Goal: Book appointment/travel/reservation

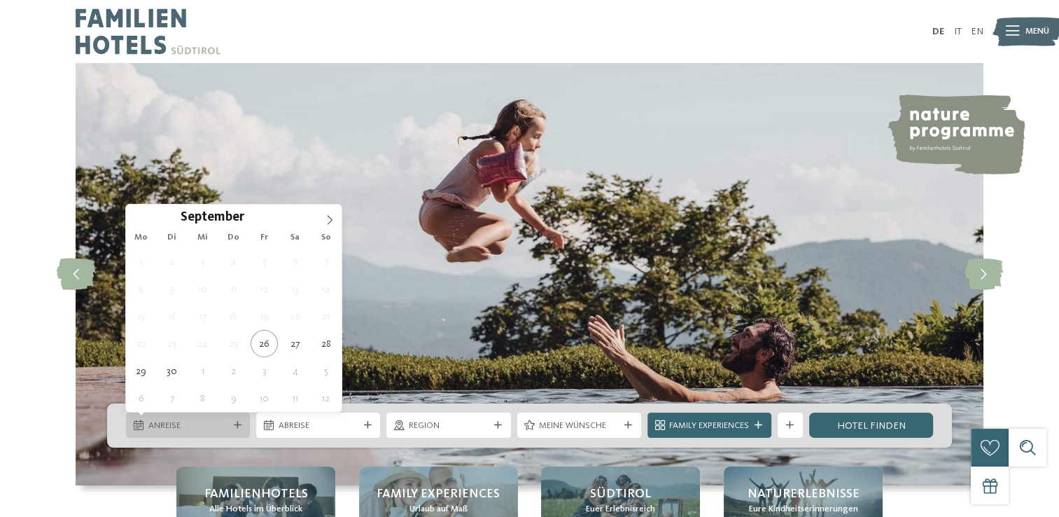
click at [158, 426] on span "Anreise" at bounding box center [188, 425] width 80 height 13
click at [332, 219] on icon at bounding box center [330, 220] width 10 height 10
type input "****"
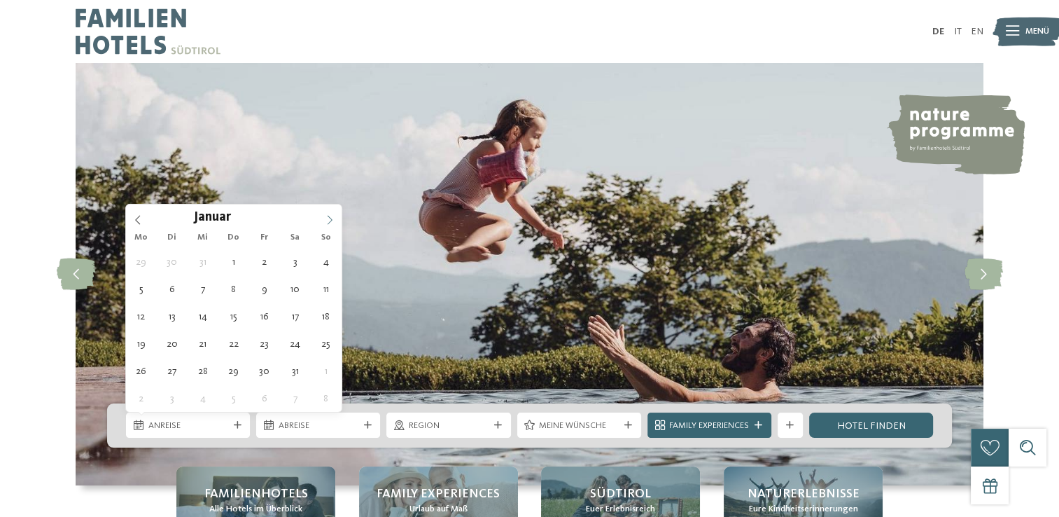
click at [332, 219] on icon at bounding box center [330, 220] width 10 height 10
type div "04.01.2026"
type input "****"
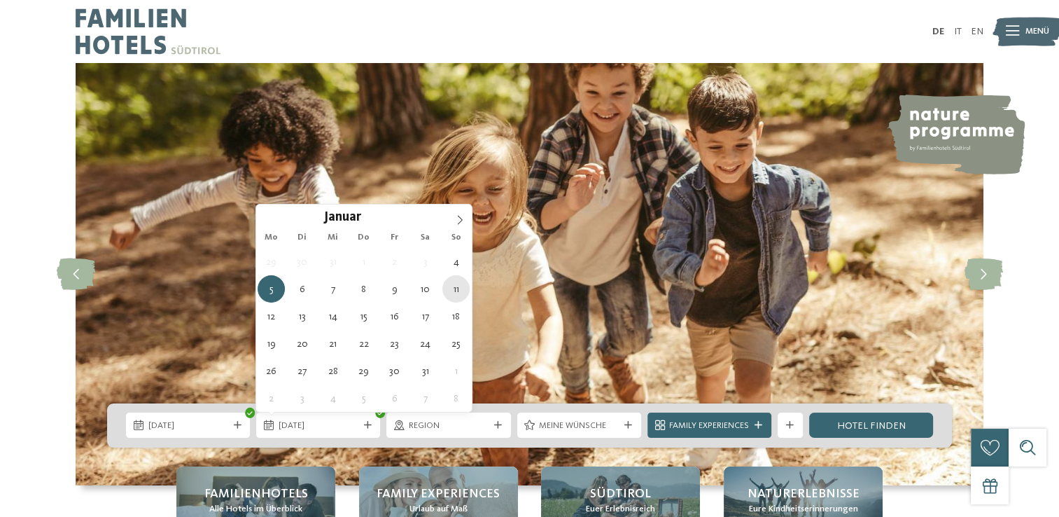
type div "11.01.2026"
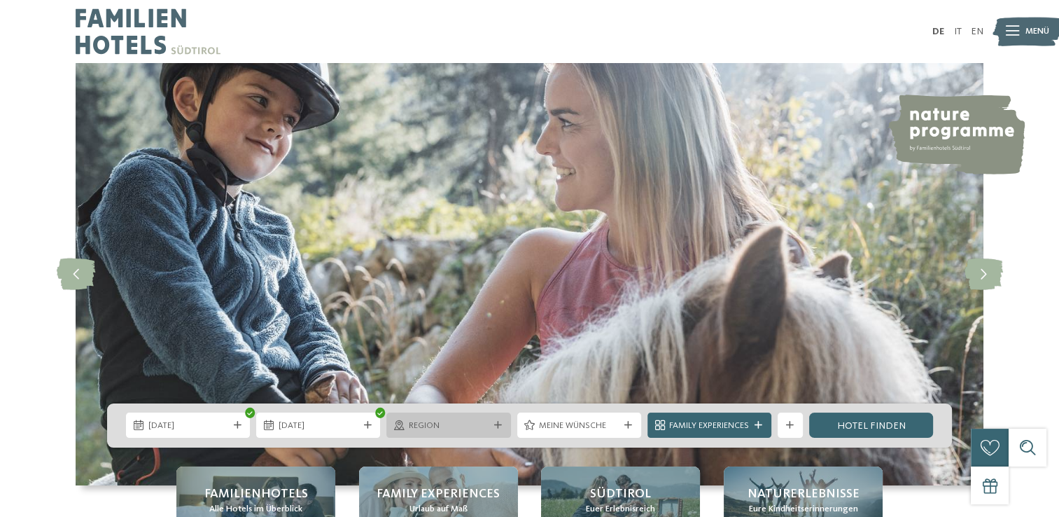
click at [498, 424] on icon at bounding box center [498, 425] width 8 height 8
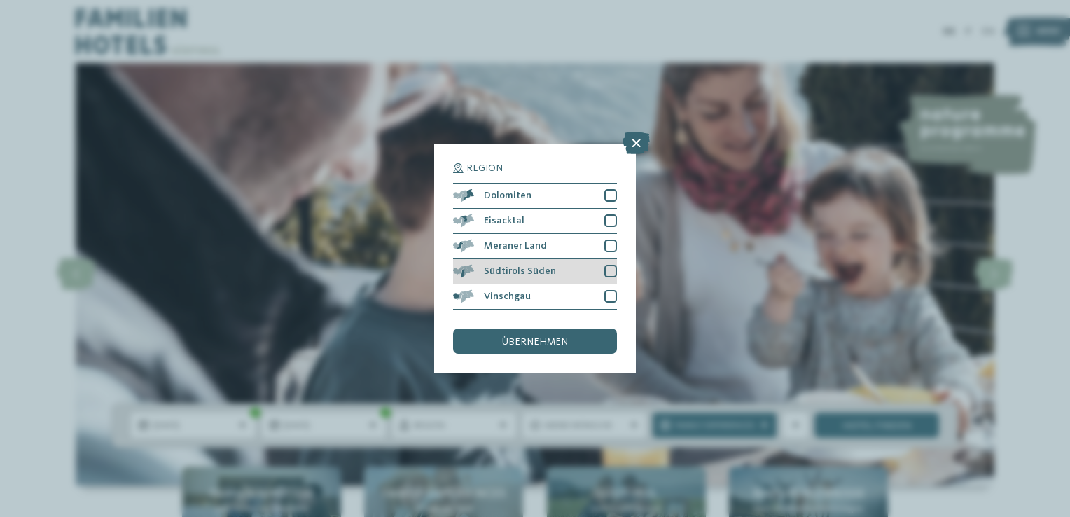
click at [610, 272] on div at bounding box center [610, 271] width 13 height 13
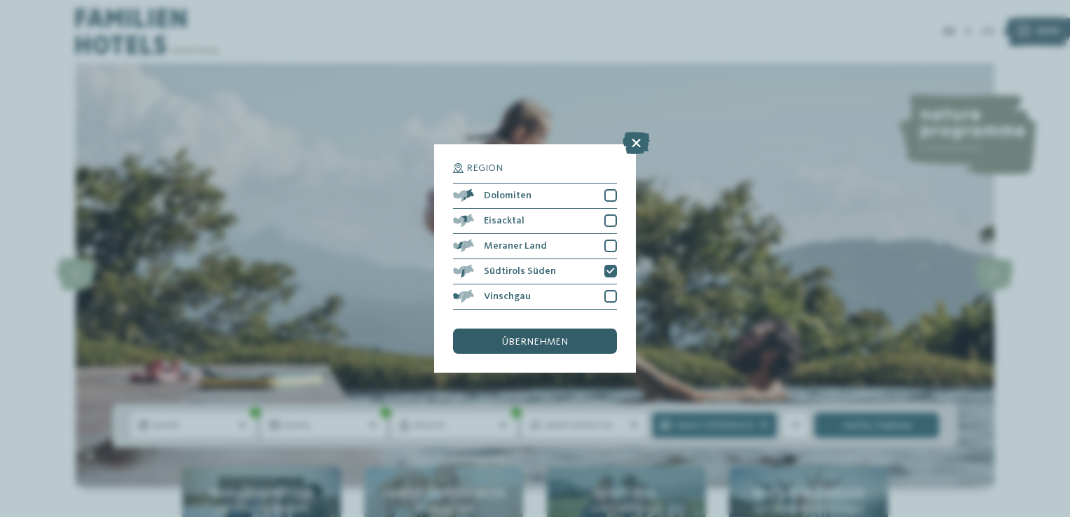
click at [538, 345] on span "übernehmen" at bounding box center [535, 342] width 66 height 10
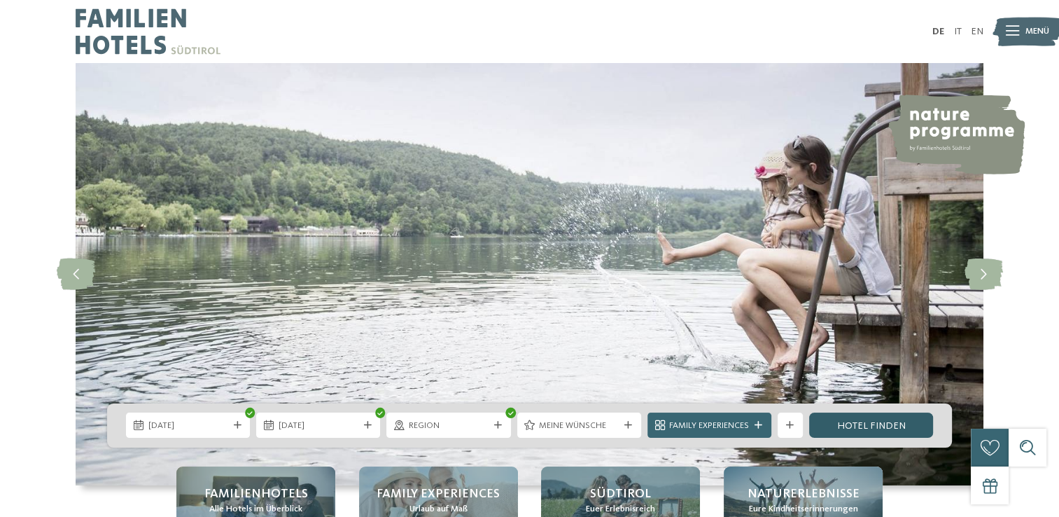
click at [848, 428] on link "Hotel finden" at bounding box center [871, 424] width 124 height 25
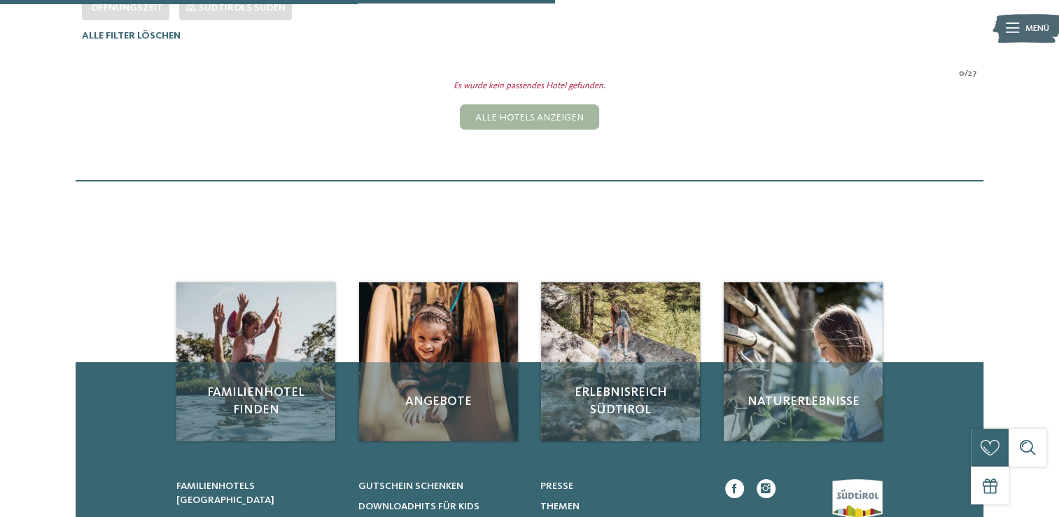
scroll to position [405, 0]
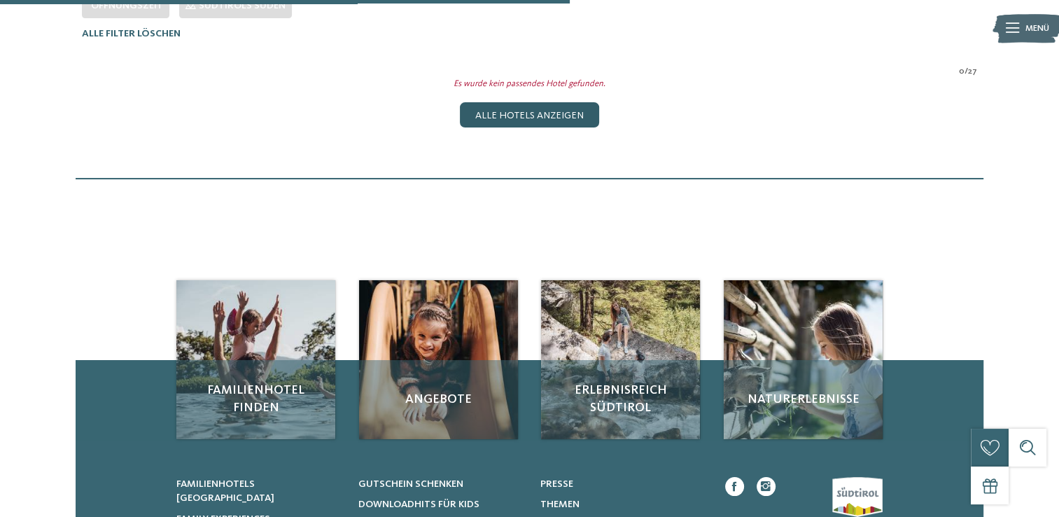
click at [524, 105] on div "Alle Hotels anzeigen" at bounding box center [529, 114] width 139 height 25
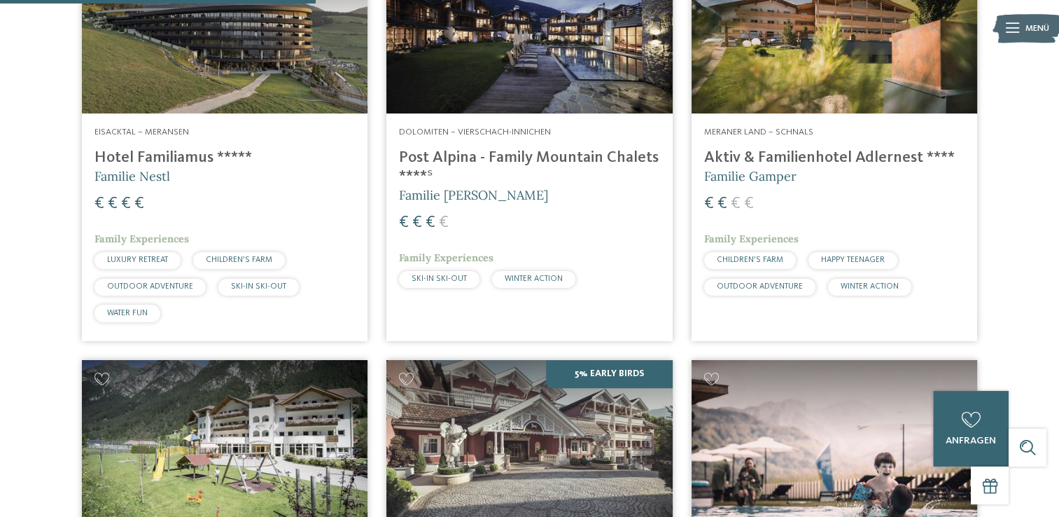
scroll to position [1271, 0]
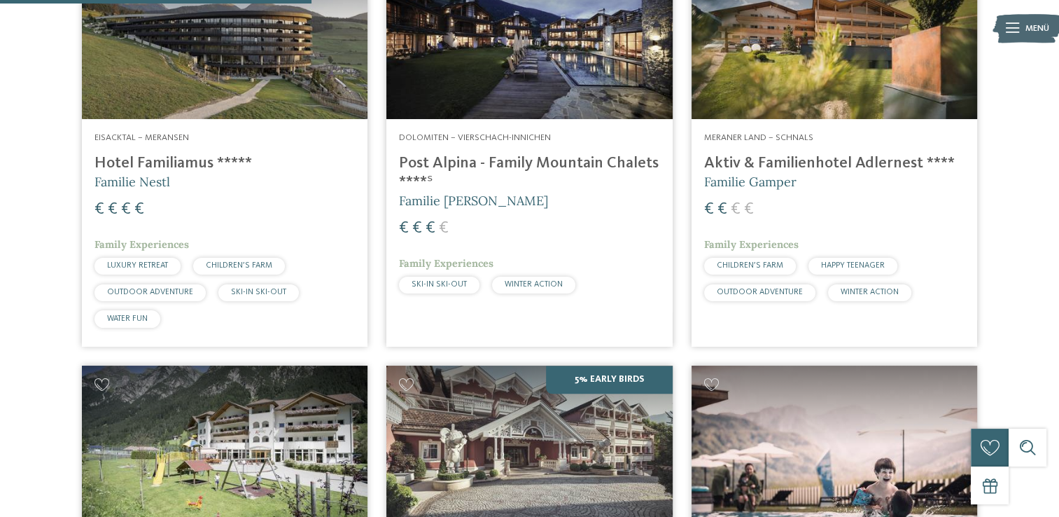
click at [546, 284] on span "WINTER ACTION" at bounding box center [534, 284] width 58 height 8
